Goal: Browse casually

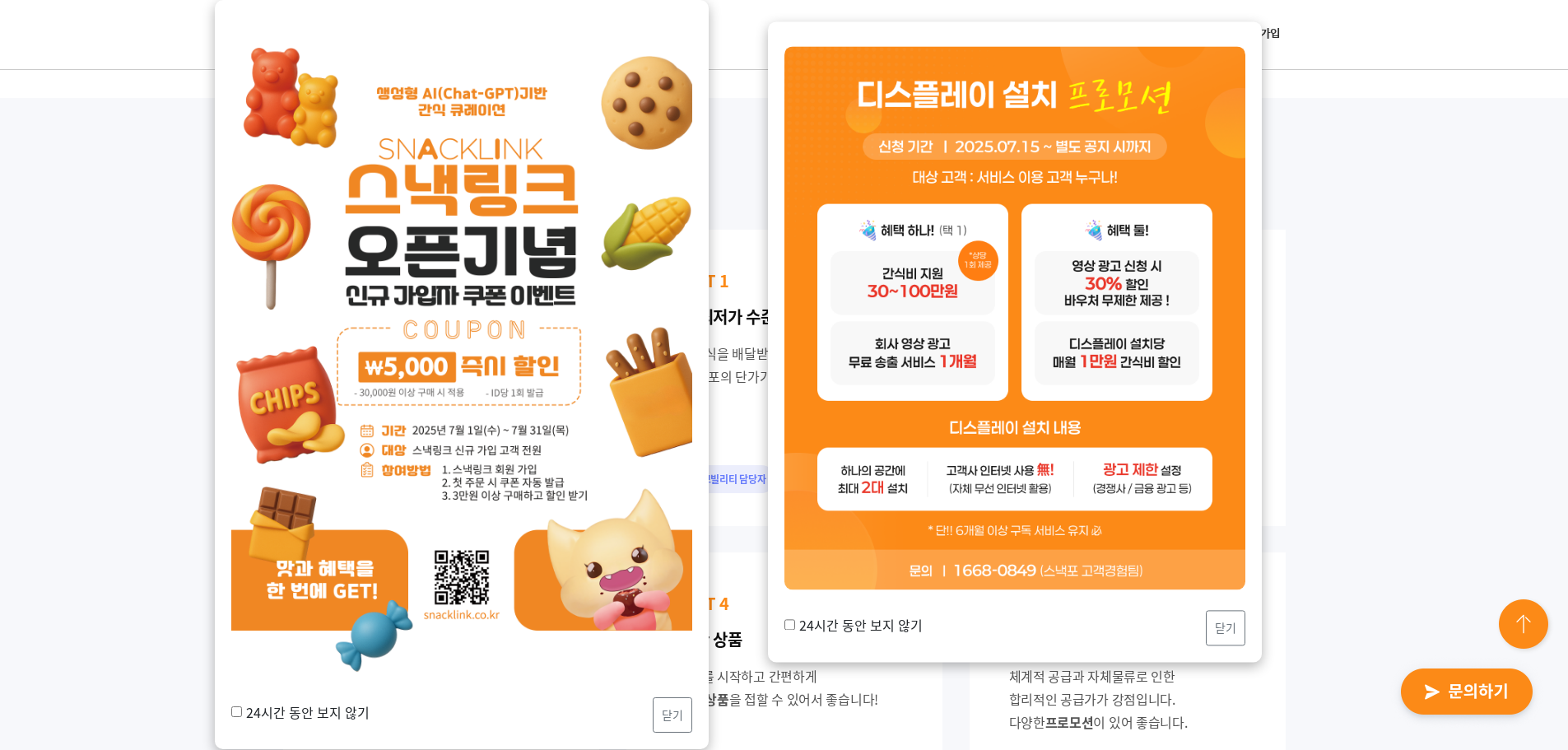
scroll to position [1399, 0]
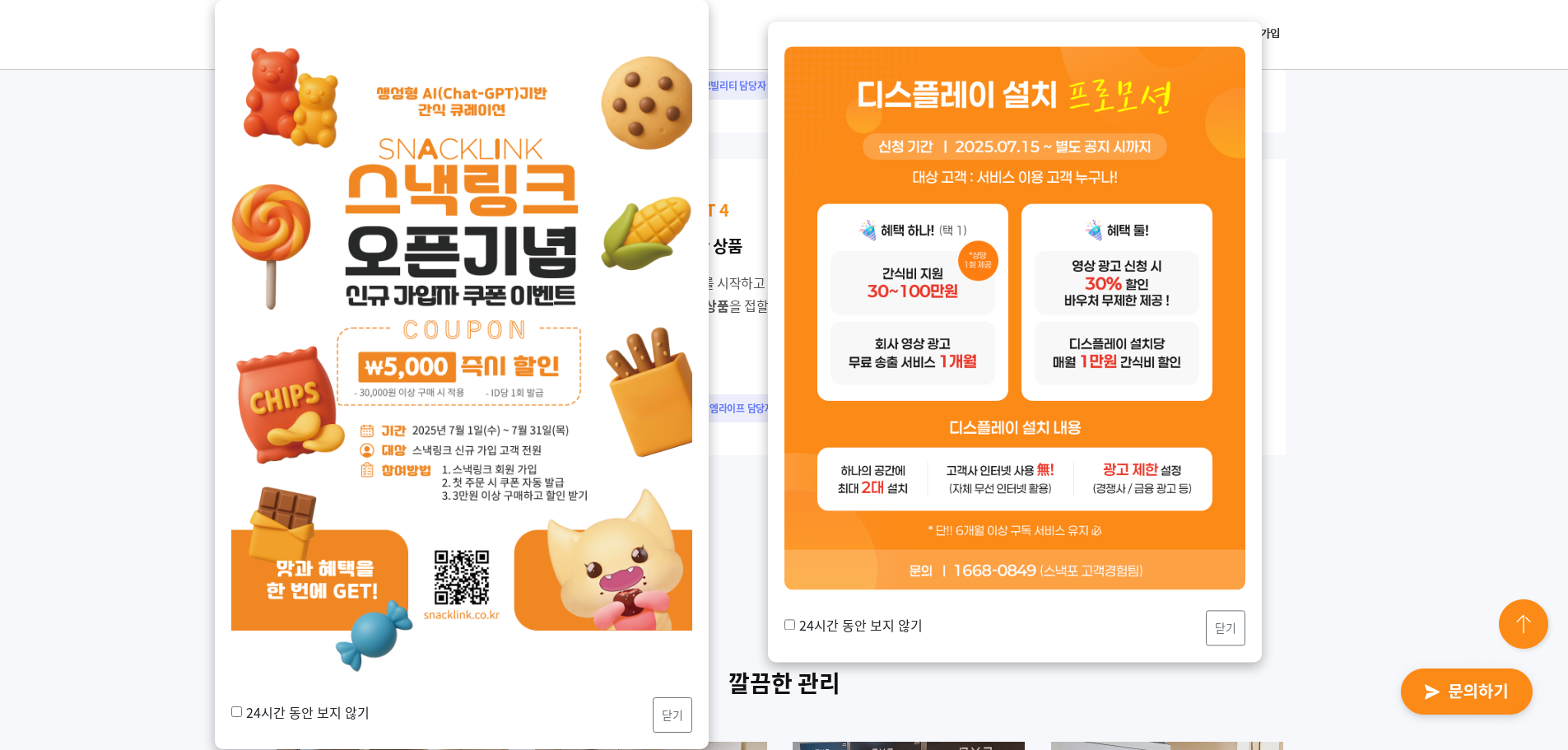
click at [332, 711] on label "24시간 동안 보지 않기" at bounding box center [300, 712] width 138 height 20
click at [242, 711] on input "24시간 동안 보지 않기" at bounding box center [237, 712] width 11 height 11
checkbox input "true"
click at [679, 708] on button "닫기" at bounding box center [672, 714] width 39 height 36
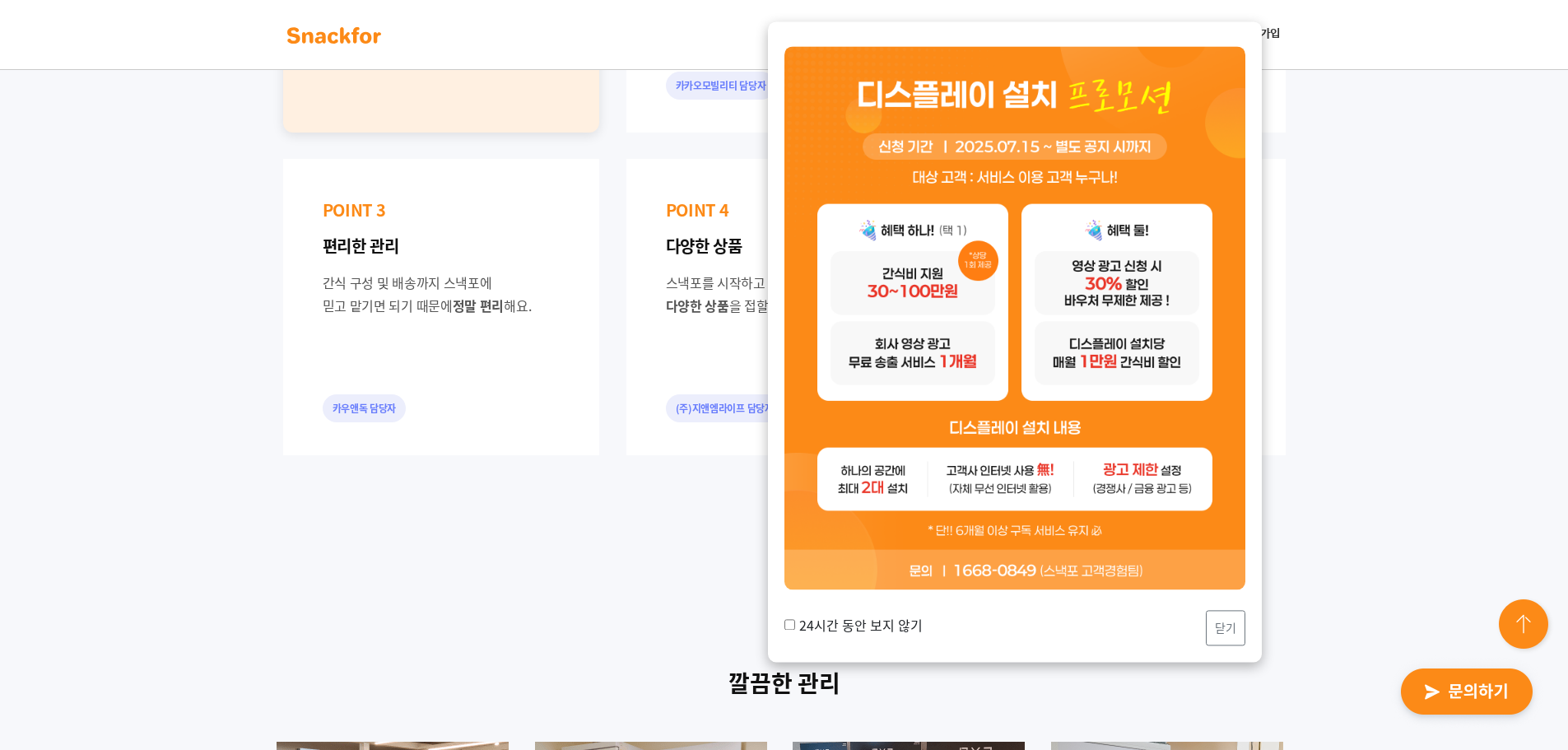
click at [852, 626] on label "24시간 동안 보지 않기" at bounding box center [853, 625] width 138 height 20
click at [795, 626] on input "24시간 동안 보지 않기" at bounding box center [790, 626] width 11 height 11
checkbox input "true"
click at [1237, 623] on button "닫기" at bounding box center [1225, 628] width 39 height 36
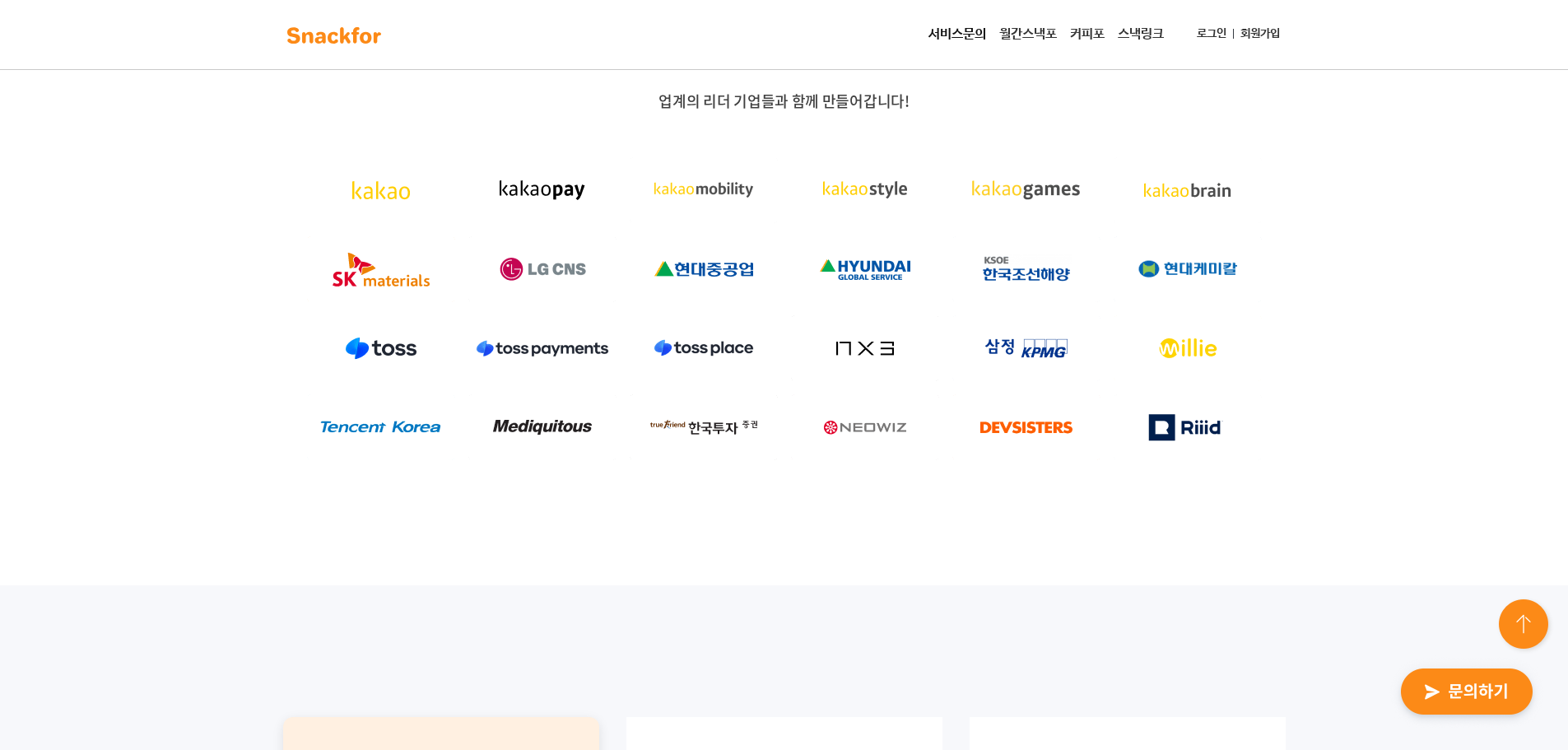
scroll to position [354, 0]
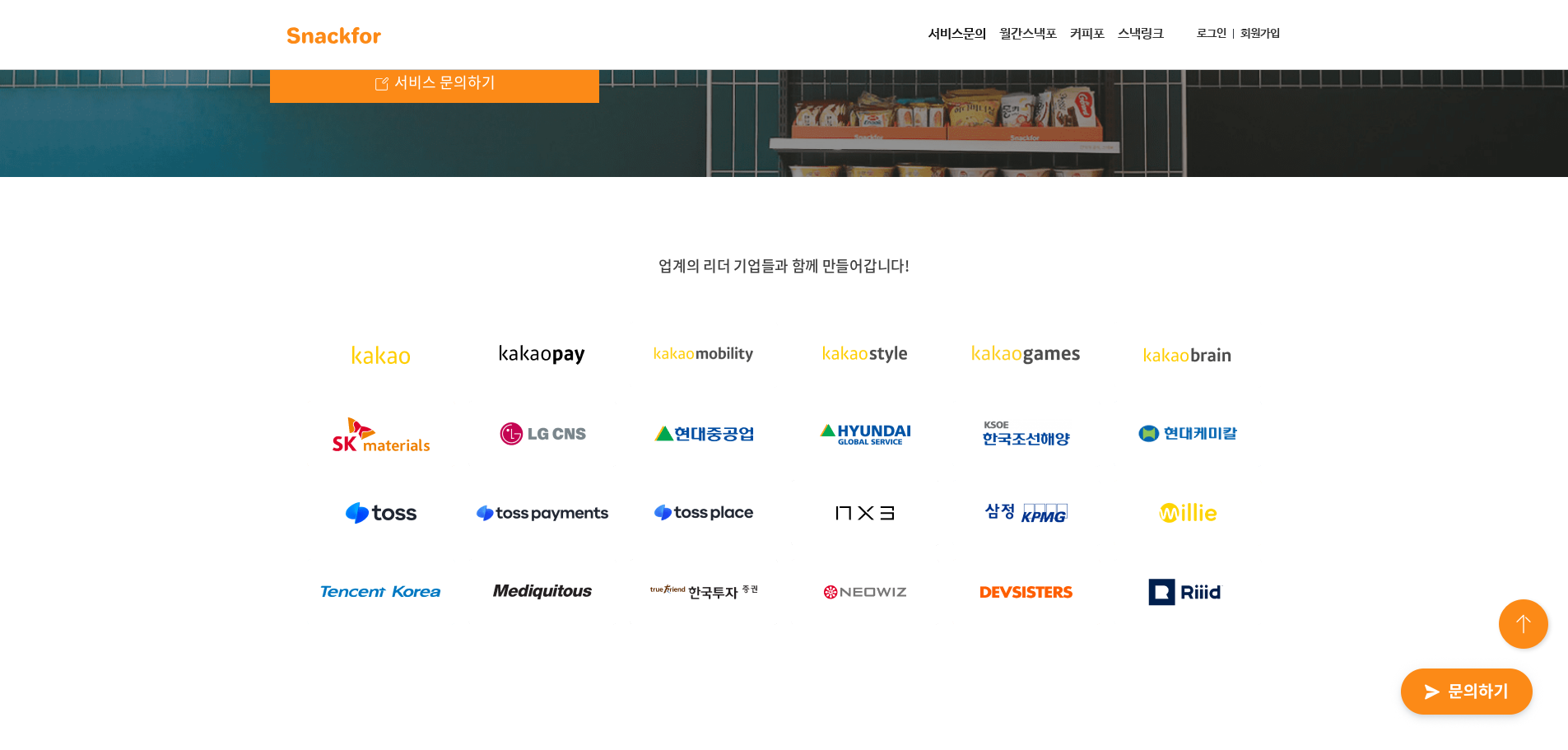
drag, startPoint x: 1031, startPoint y: 278, endPoint x: 741, endPoint y: 270, distance: 290.1
click at [769, 278] on div "업계의 리더 기업들과 함께 만들어갑니다!" at bounding box center [784, 444] width 1029 height 376
drag, startPoint x: 697, startPoint y: 266, endPoint x: 951, endPoint y: 258, distance: 254.1
click at [951, 258] on p "업계의 리더 기업들과 함께 만들어갑니다!" at bounding box center [784, 266] width 1029 height 20
click at [952, 257] on p "업계의 리더 기업들과 함께 만들어갑니다!" at bounding box center [784, 266] width 1029 height 20
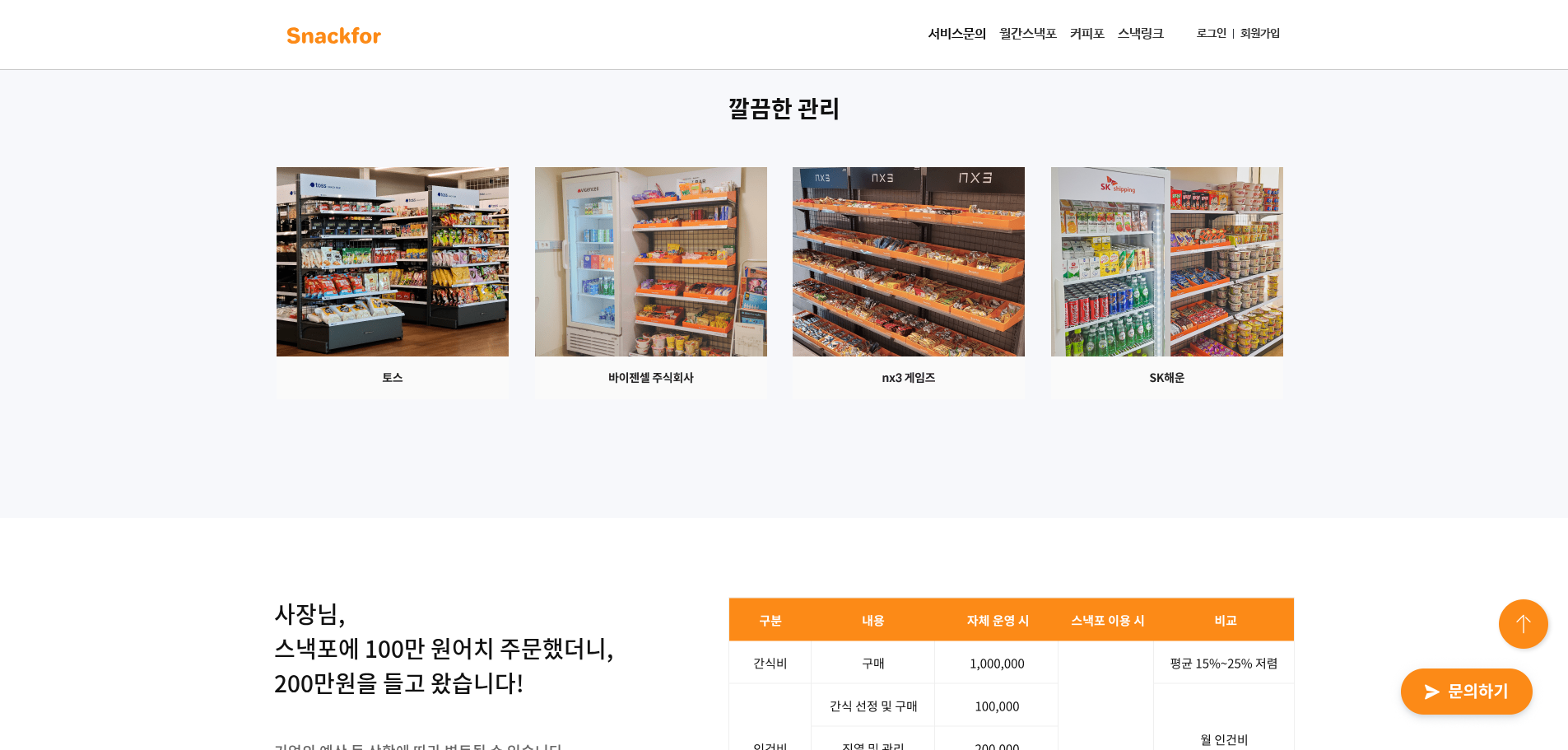
scroll to position [2413, 0]
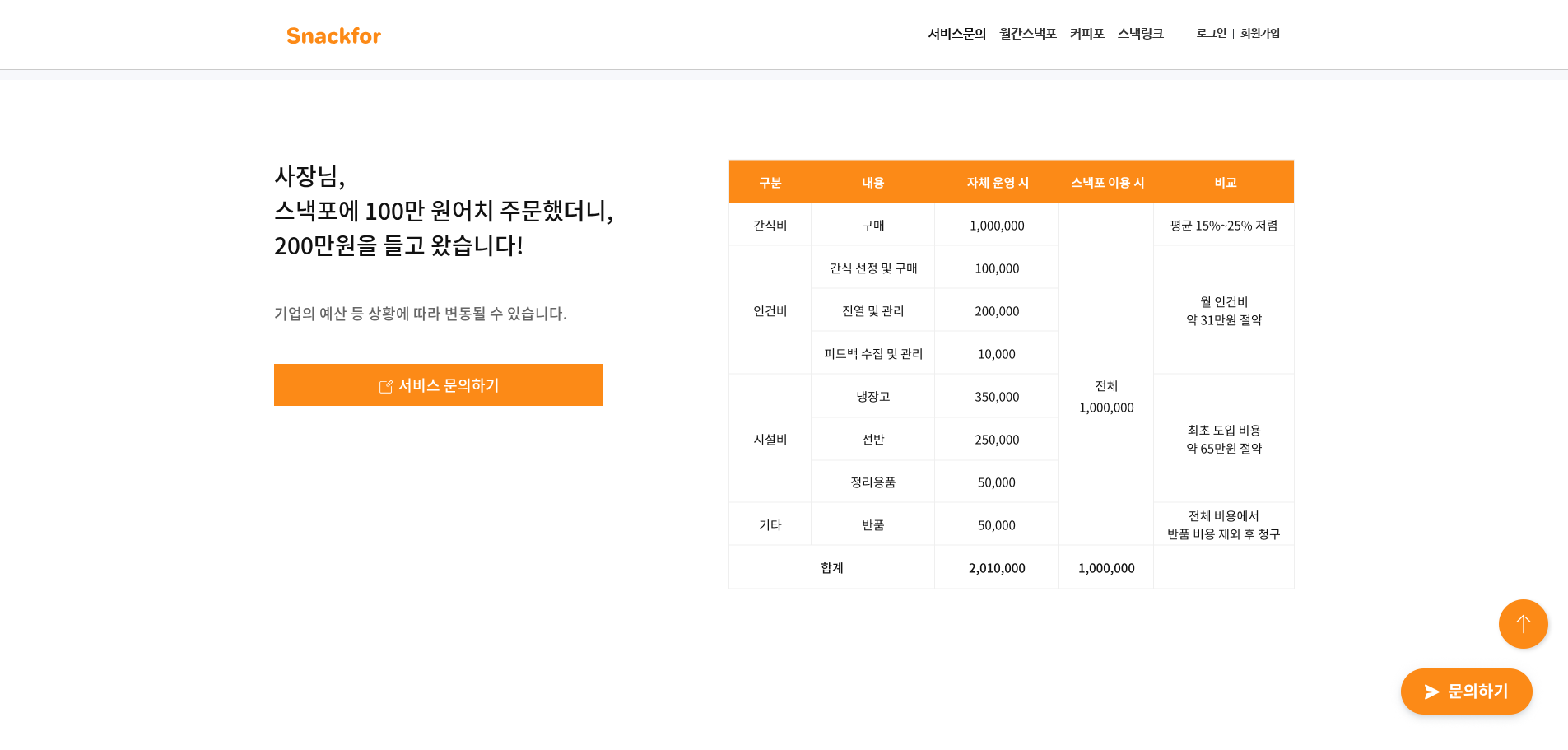
click at [384, 262] on p "사장님, 스낵포에 100만 원어치 주문했더니, 200만원을 들고 왔습니다!" at bounding box center [443, 210] width 339 height 103
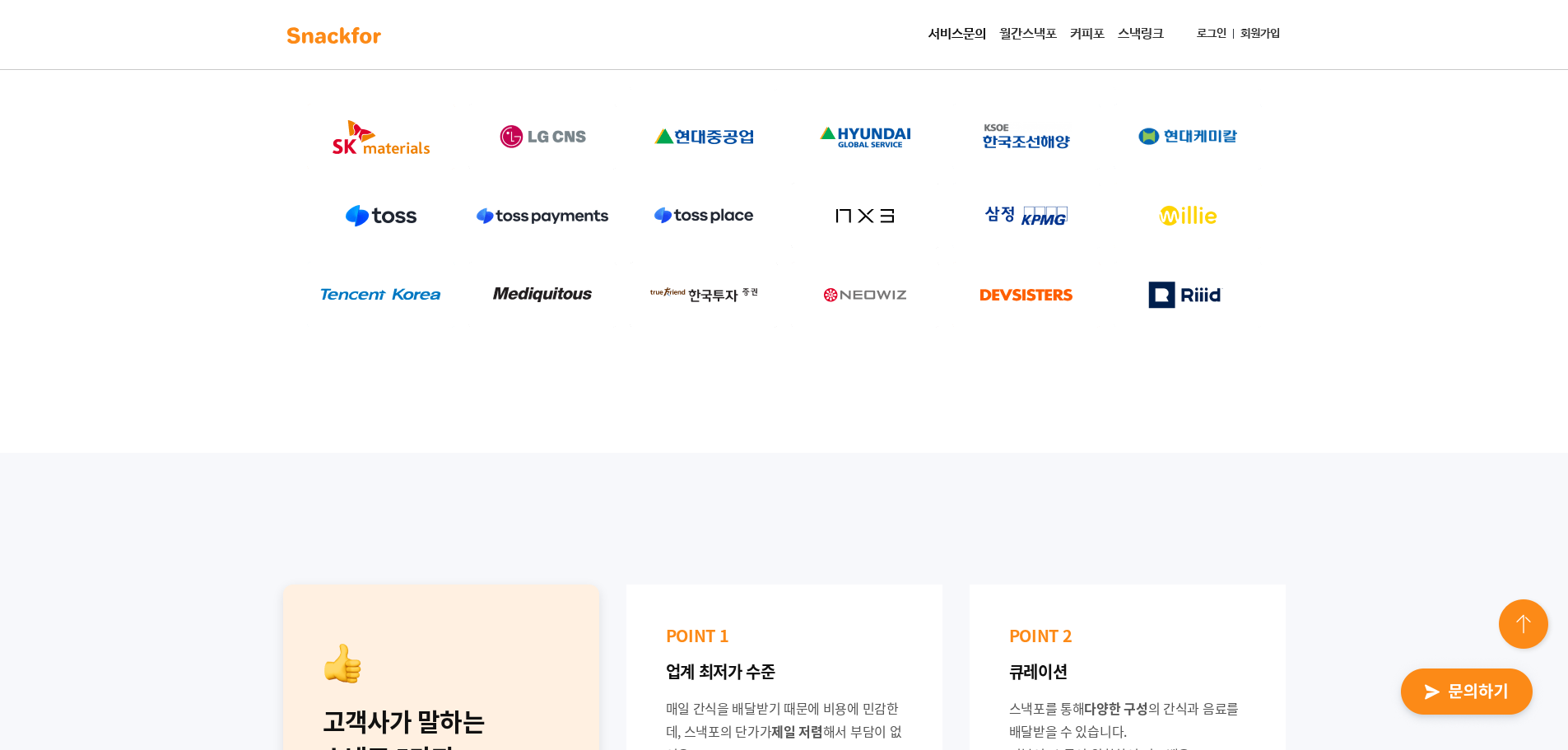
scroll to position [905, 0]
